Goal: Task Accomplishment & Management: Manage account settings

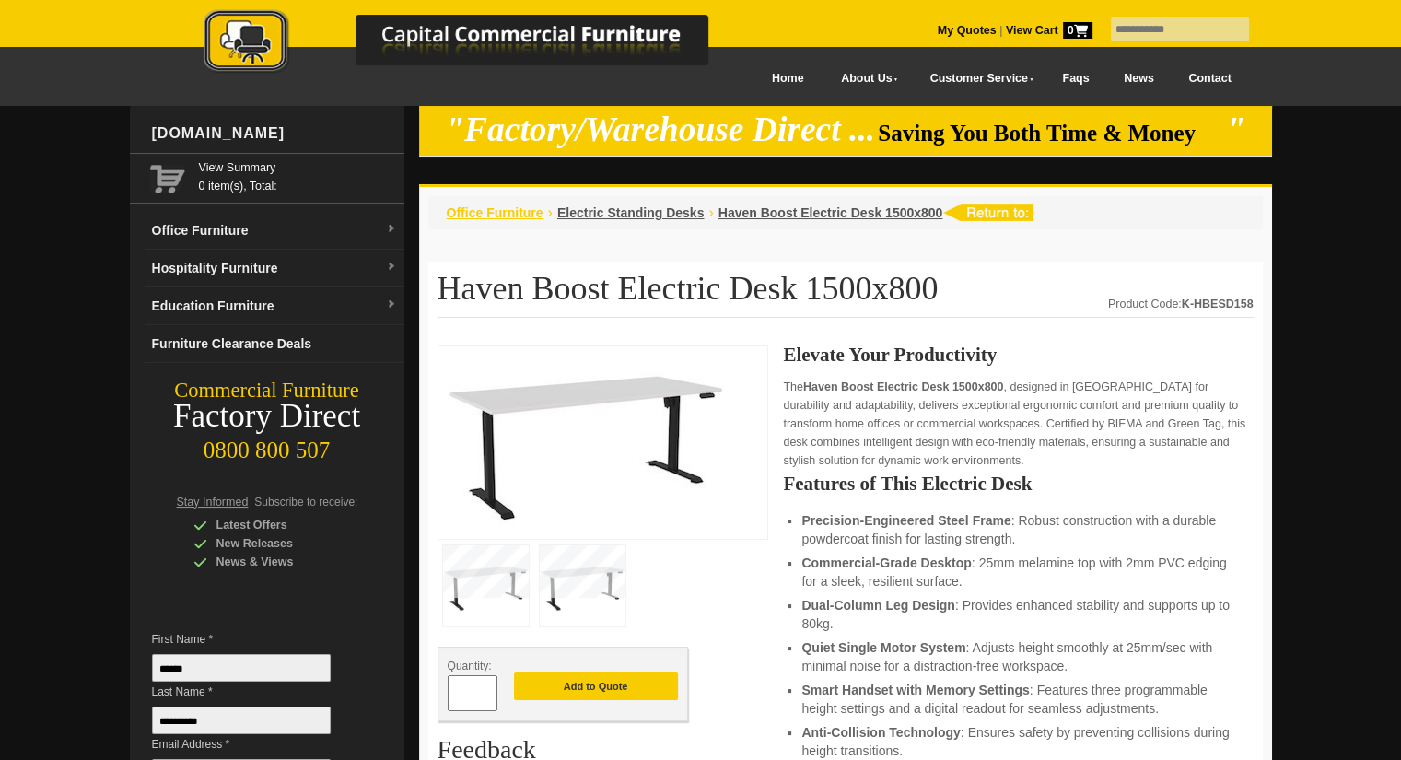
click at [486, 213] on span "Office Furniture" at bounding box center [495, 212] width 97 height 15
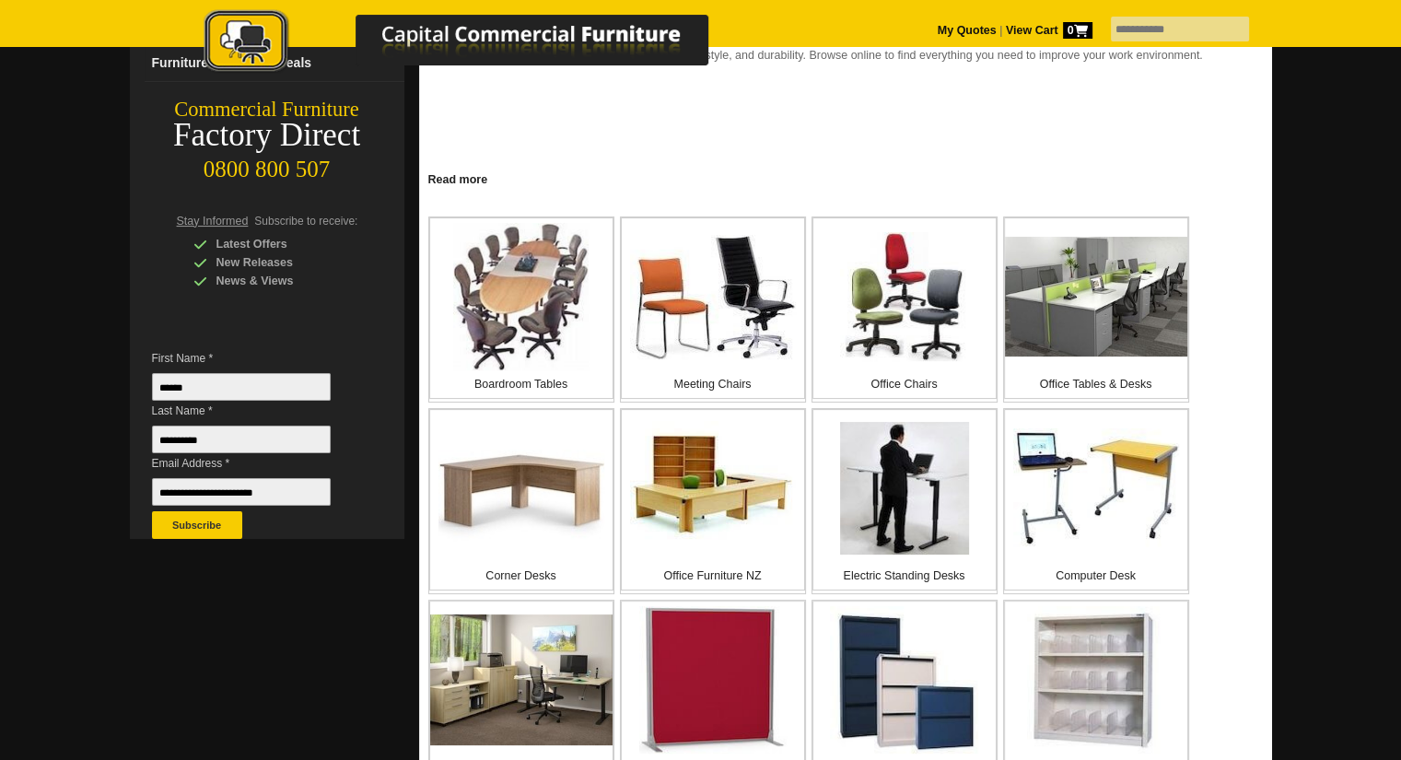
scroll to position [282, 0]
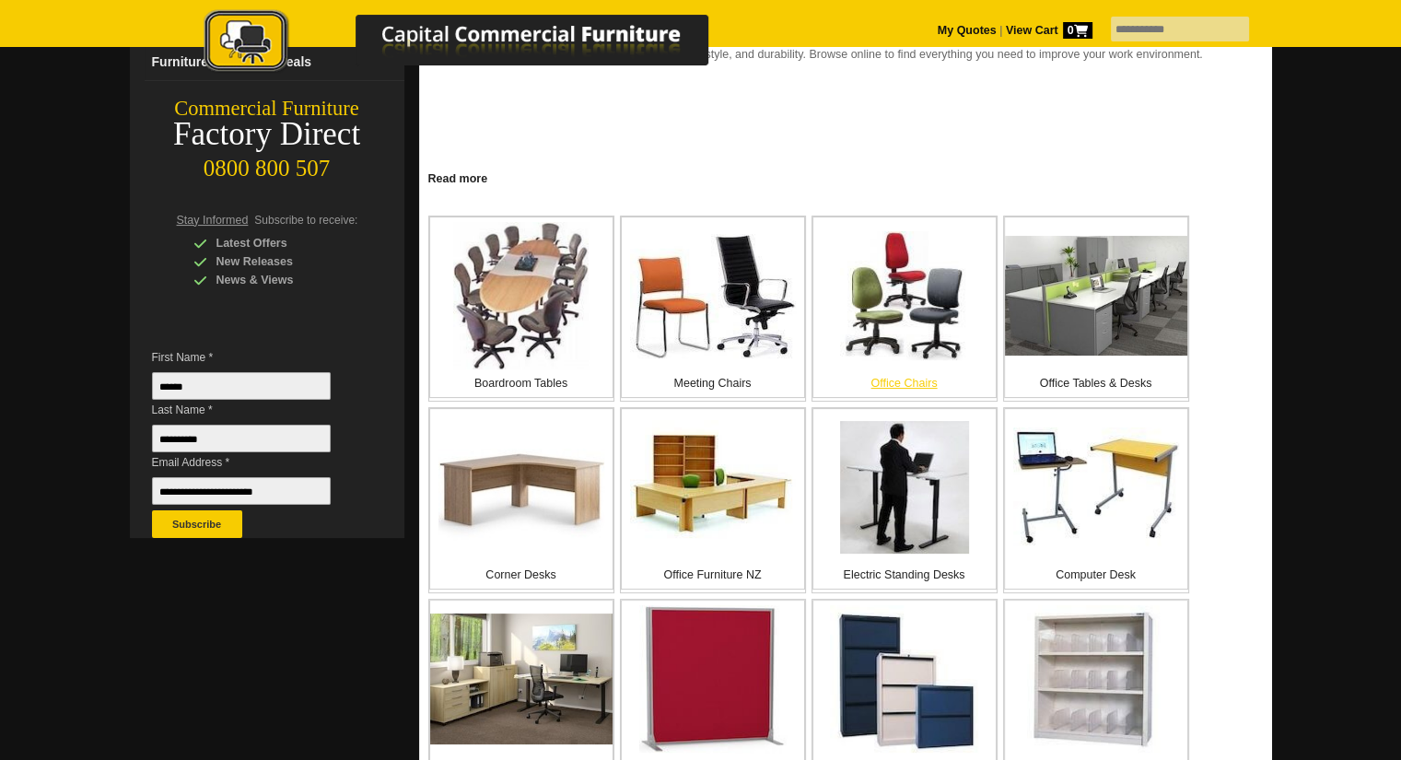
click at [925, 333] on img at bounding box center [904, 295] width 129 height 129
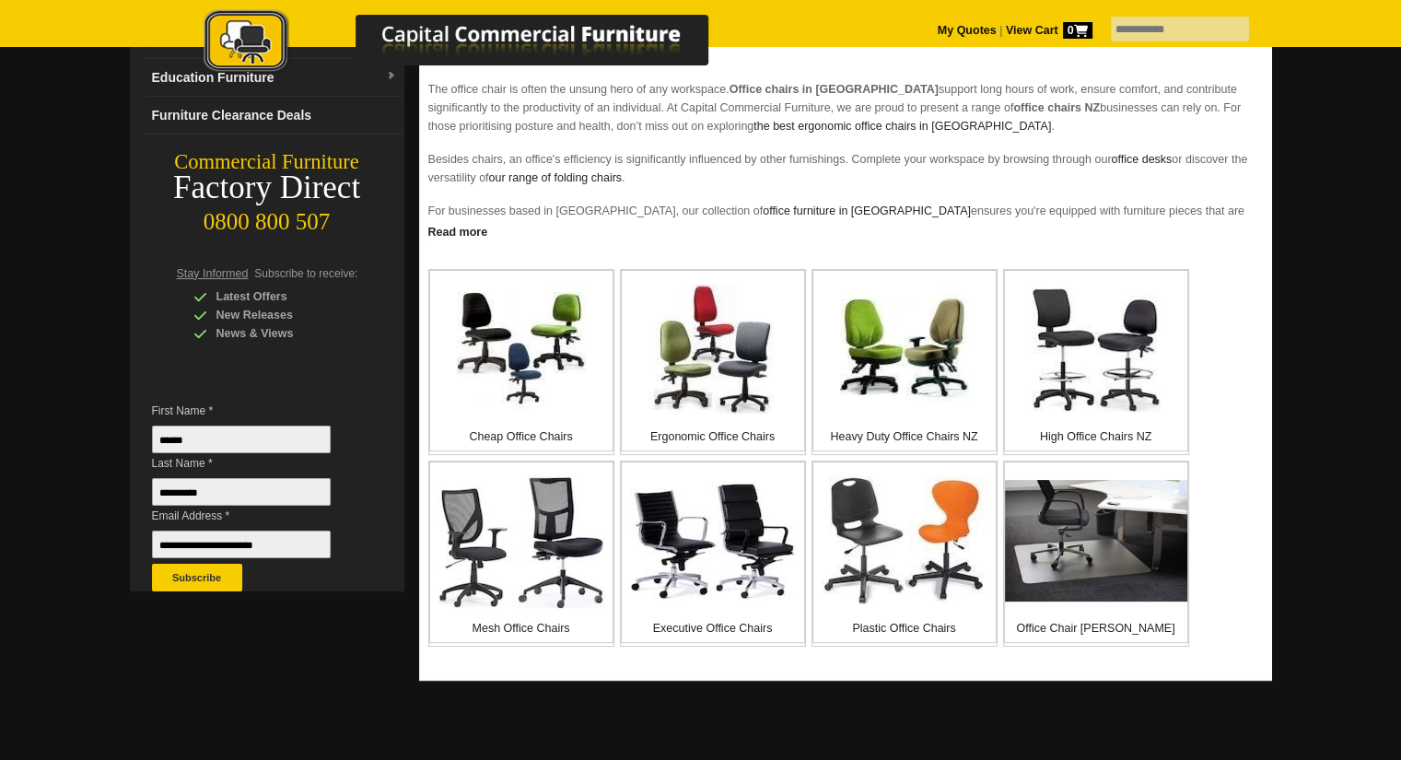
scroll to position [233, 0]
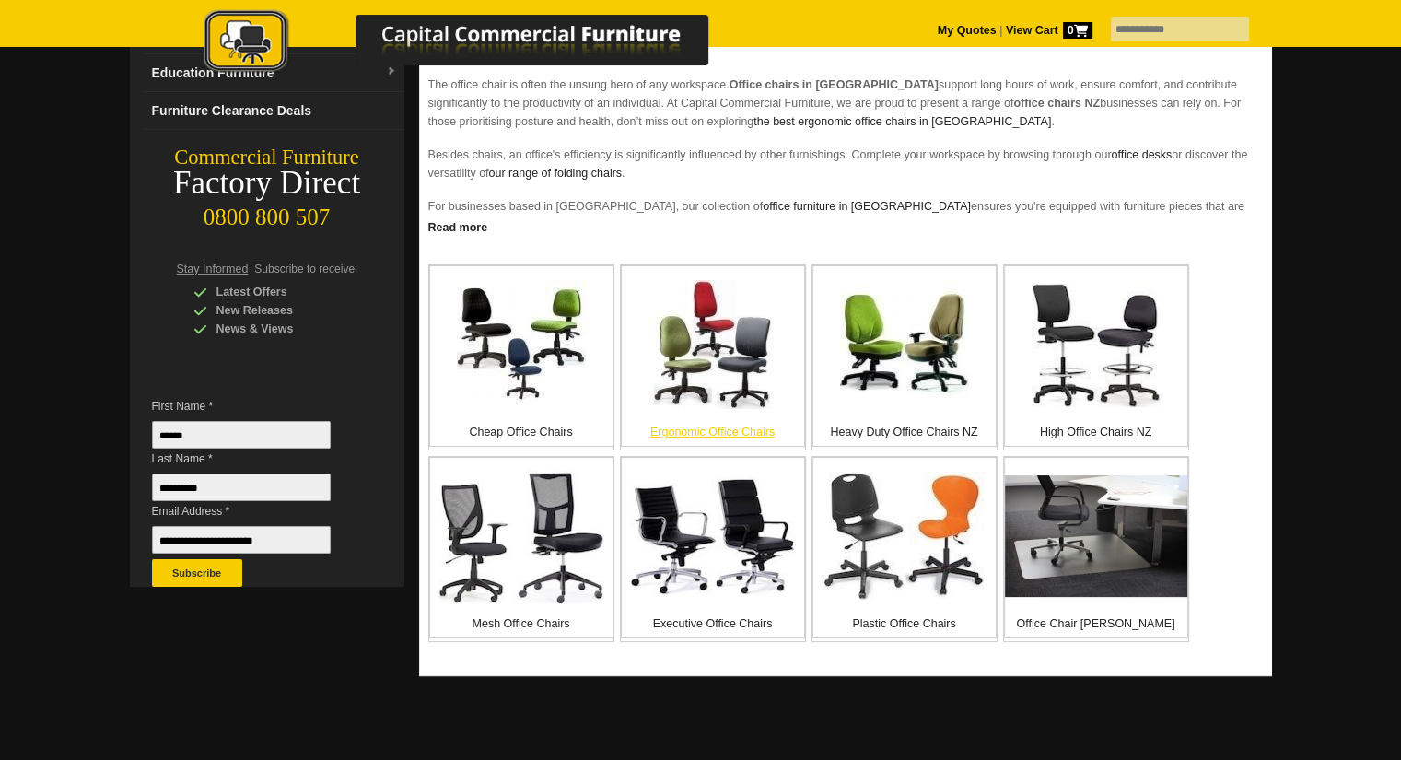
click at [695, 392] on img at bounding box center [712, 344] width 129 height 129
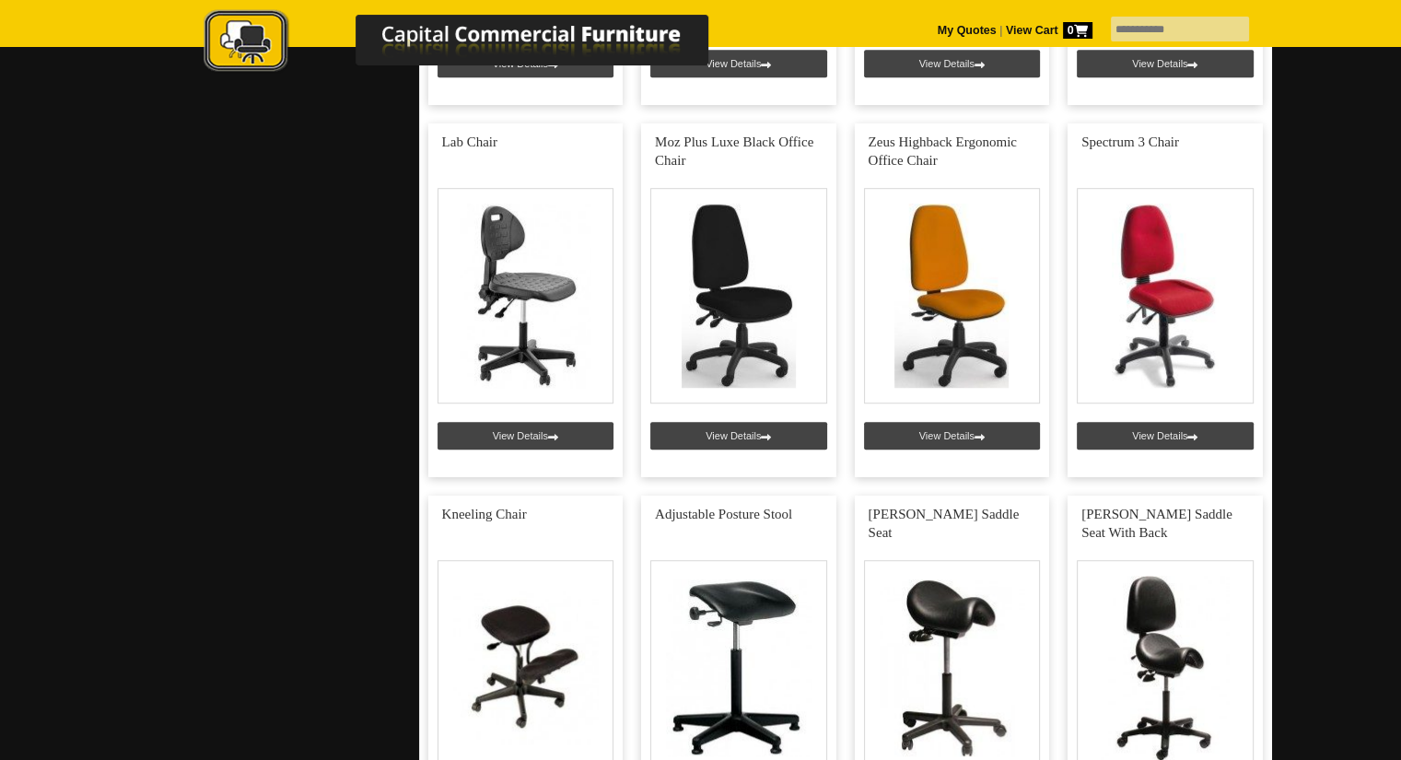
scroll to position [1123, 0]
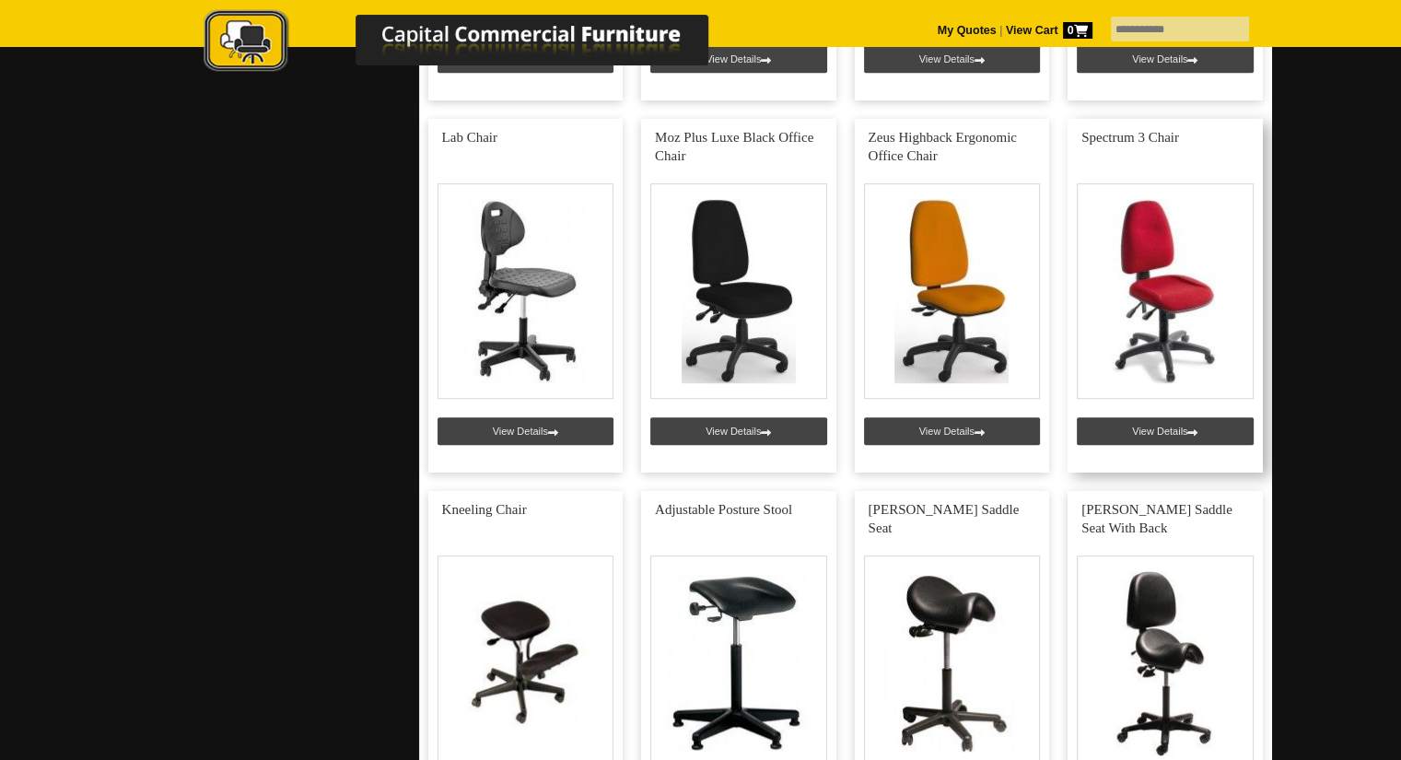
click at [1160, 340] on link at bounding box center [1165, 296] width 195 height 354
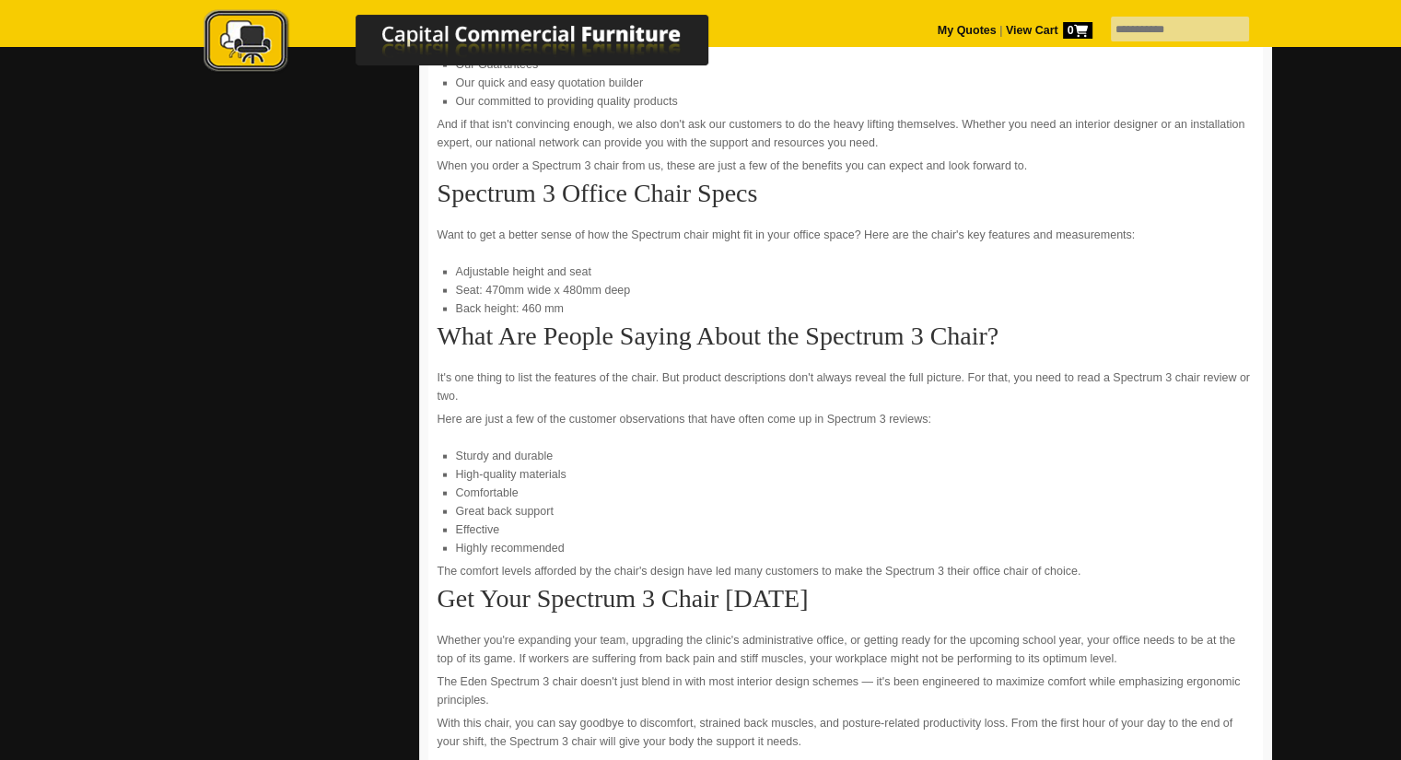
scroll to position [3796, 0]
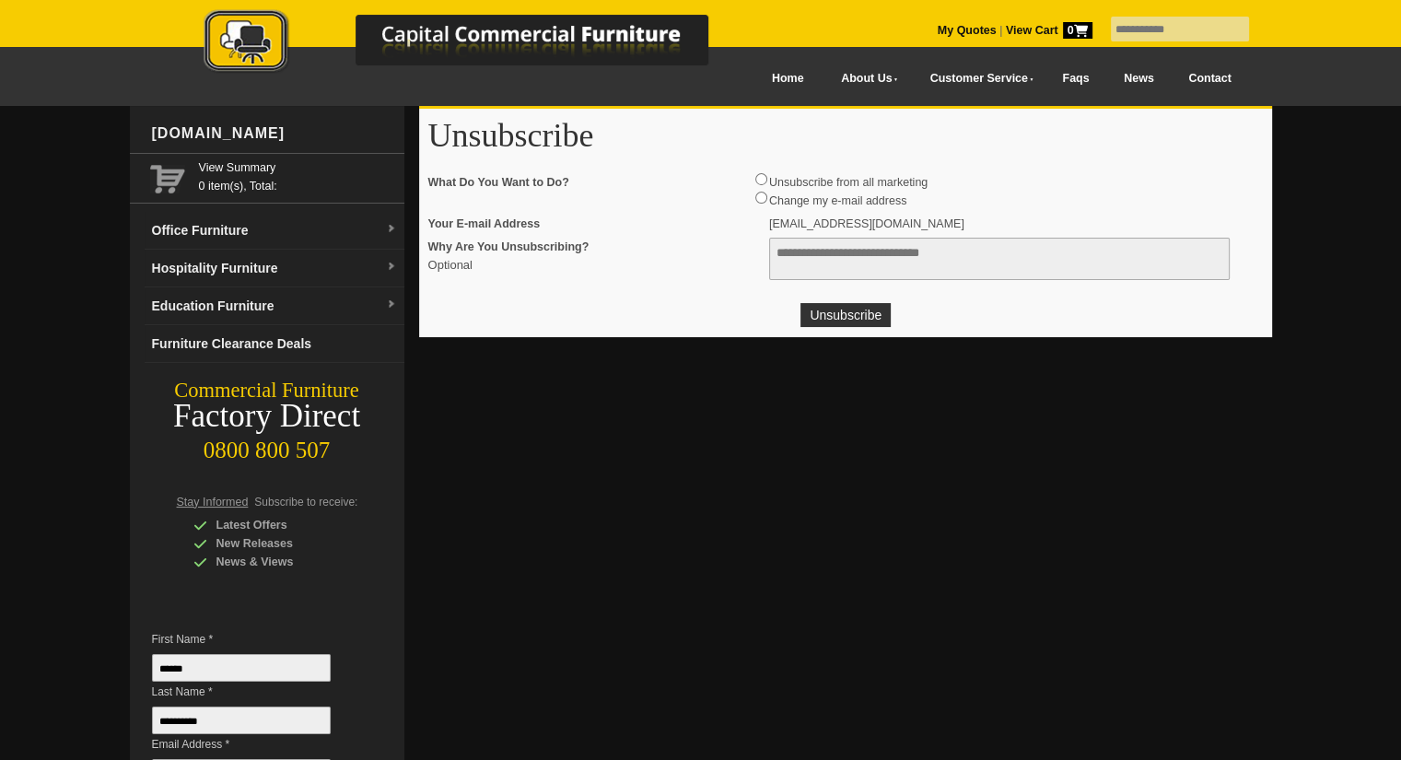
click at [844, 329] on div "Unsubscribe What Do You Want to Do? Unsubscribe from all marketing Change my e-…" at bounding box center [854, 223] width 871 height 228
click at [846, 315] on button "Unsubscribe" at bounding box center [845, 315] width 90 height 24
